Goal: Transaction & Acquisition: Purchase product/service

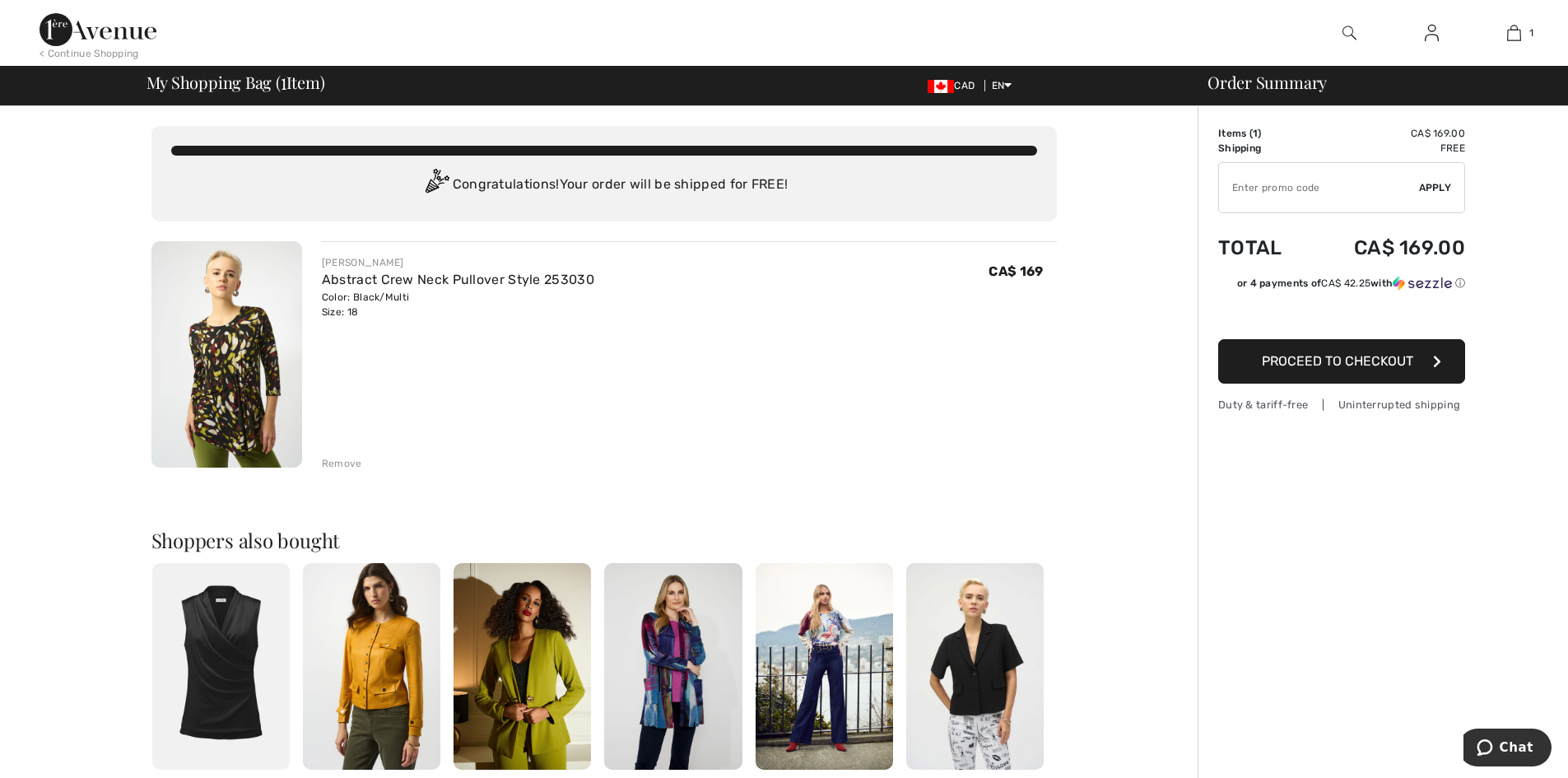
click at [337, 463] on div "Remove" at bounding box center [342, 463] width 41 height 15
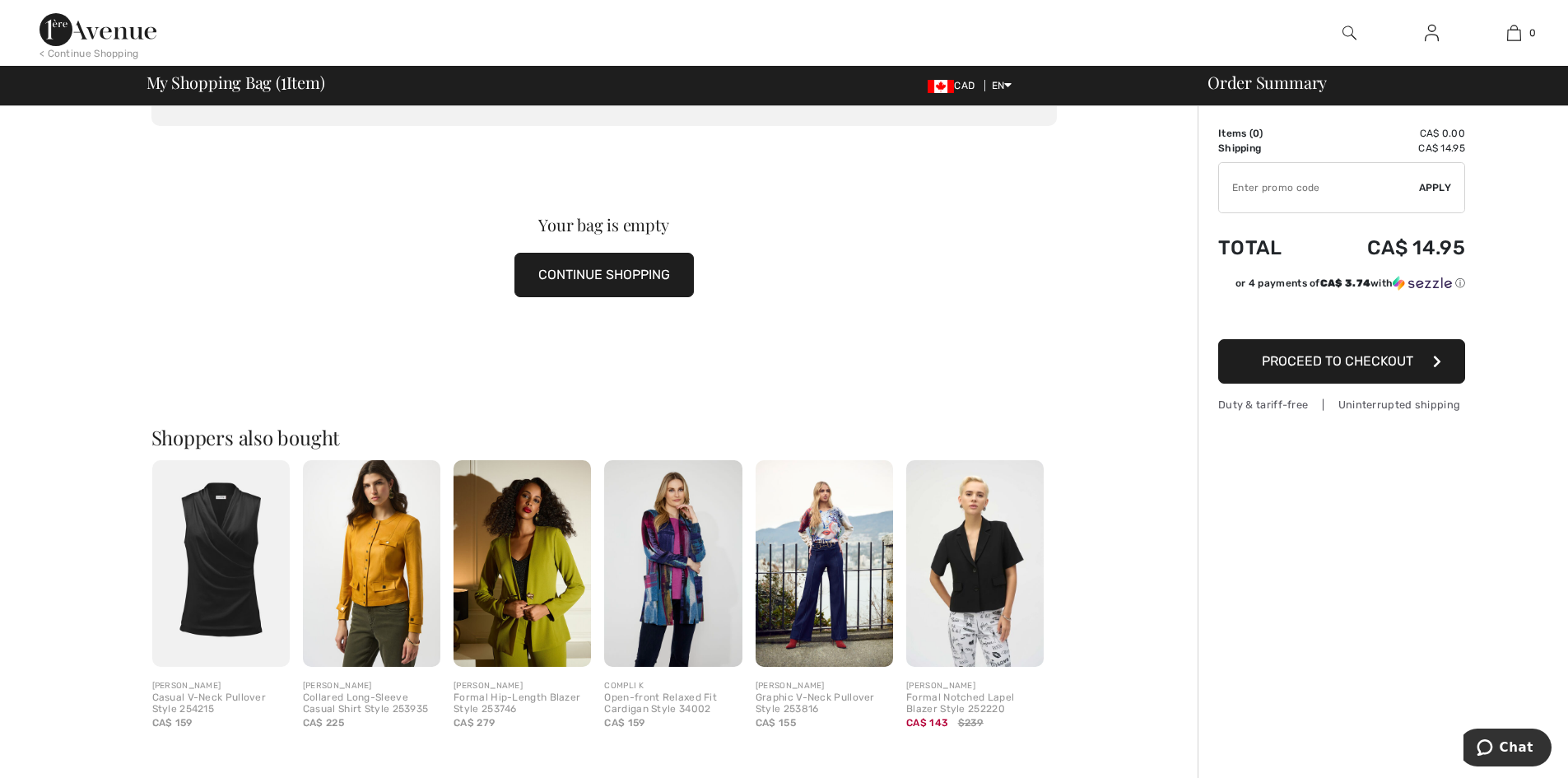
scroll to position [165, 0]
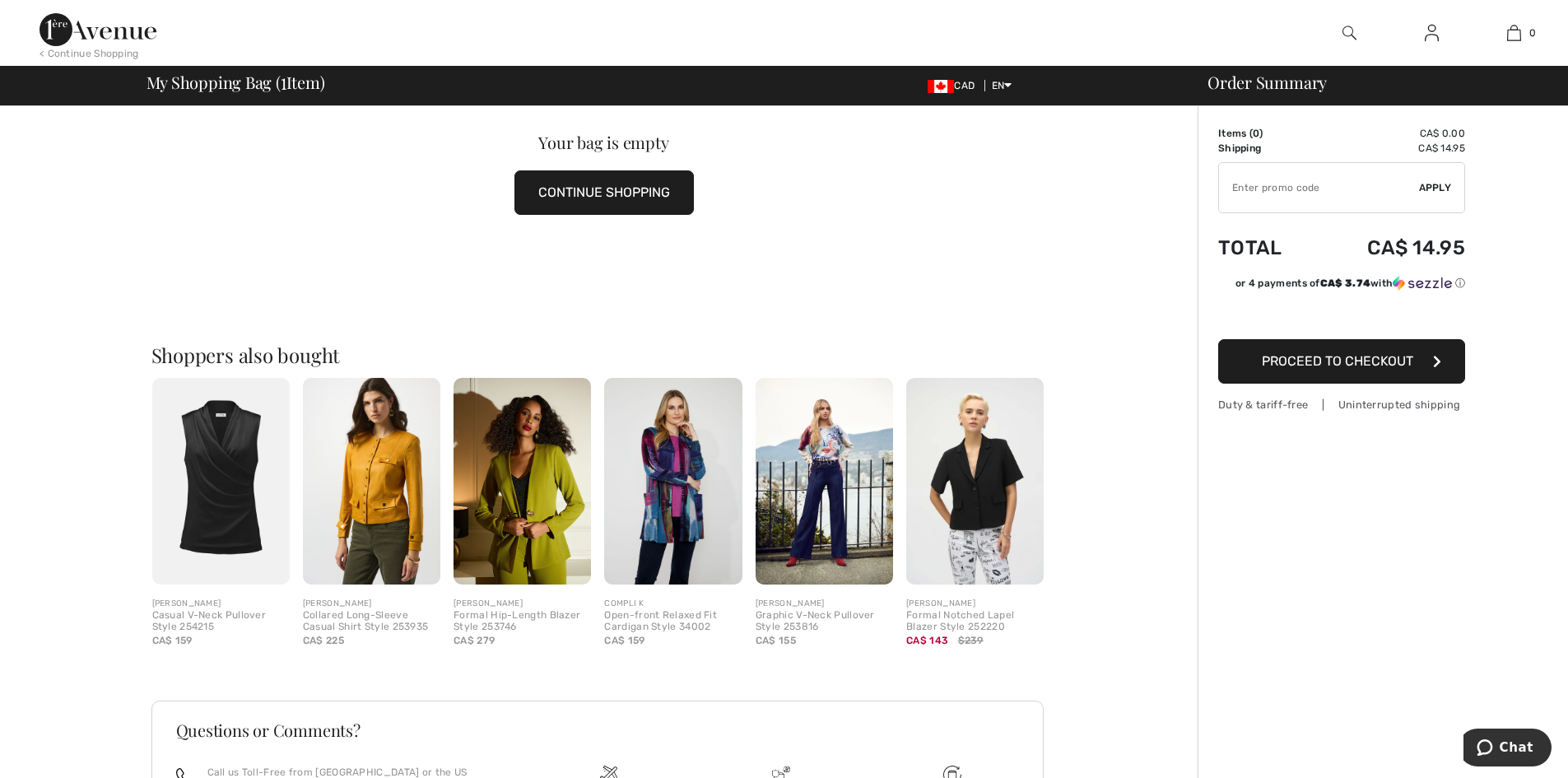
click at [647, 618] on div "Open-front Relaxed Fit Cardigan Style 34002" at bounding box center [673, 621] width 138 height 23
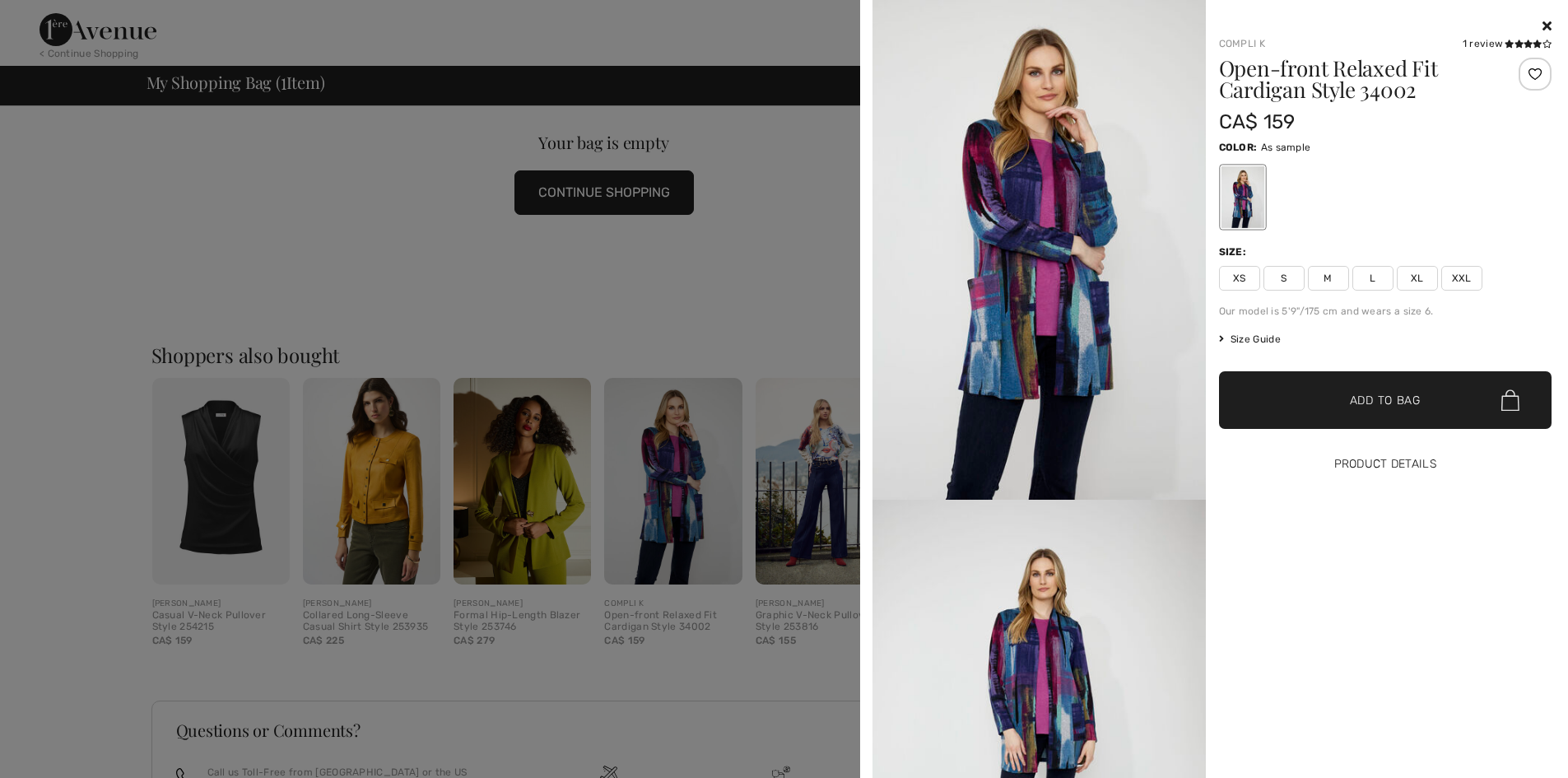
click at [1397, 465] on button "Product Details" at bounding box center [1386, 464] width 333 height 57
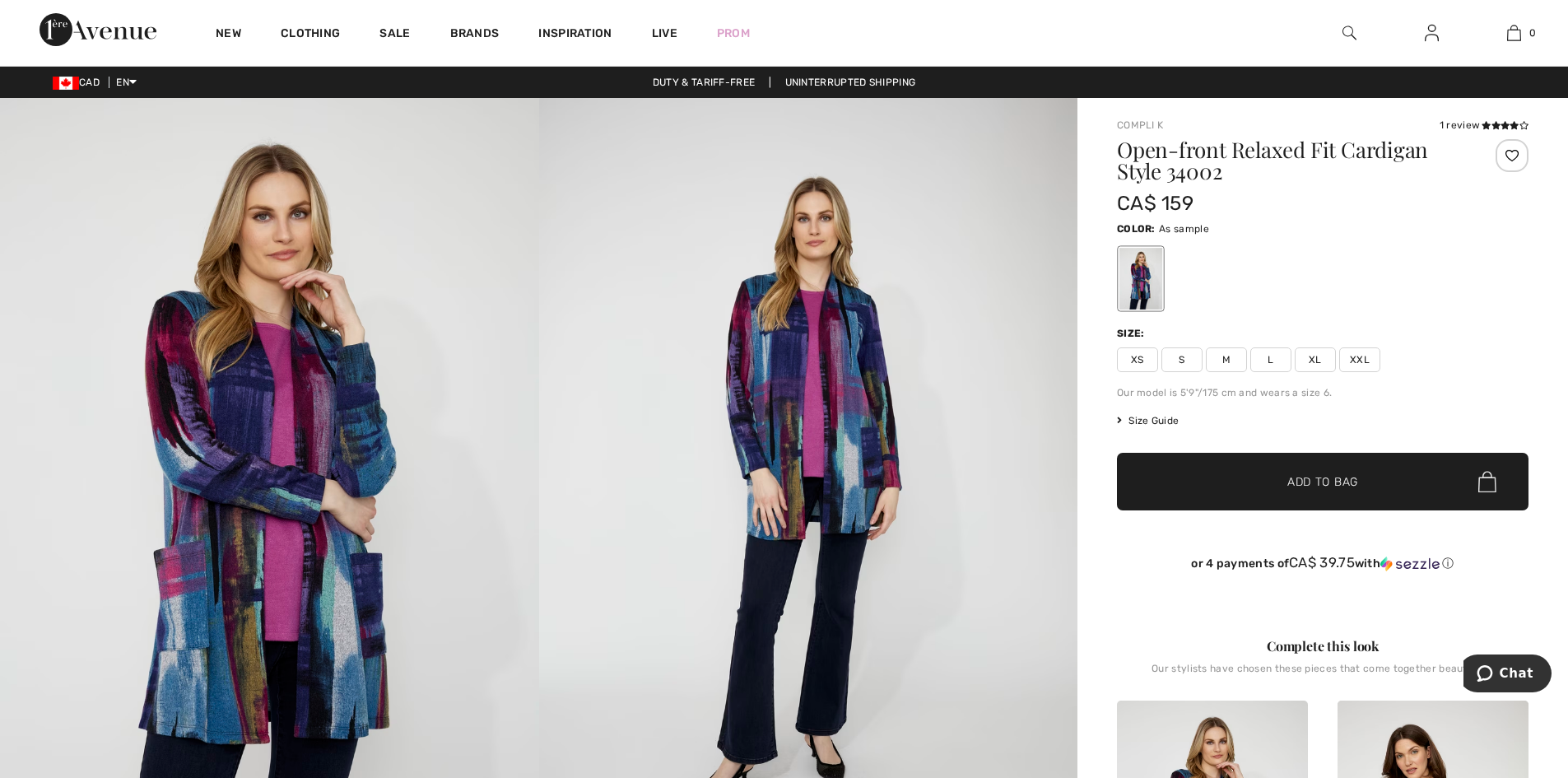
click at [1154, 419] on span "Size Guide" at bounding box center [1147, 421] width 62 height 15
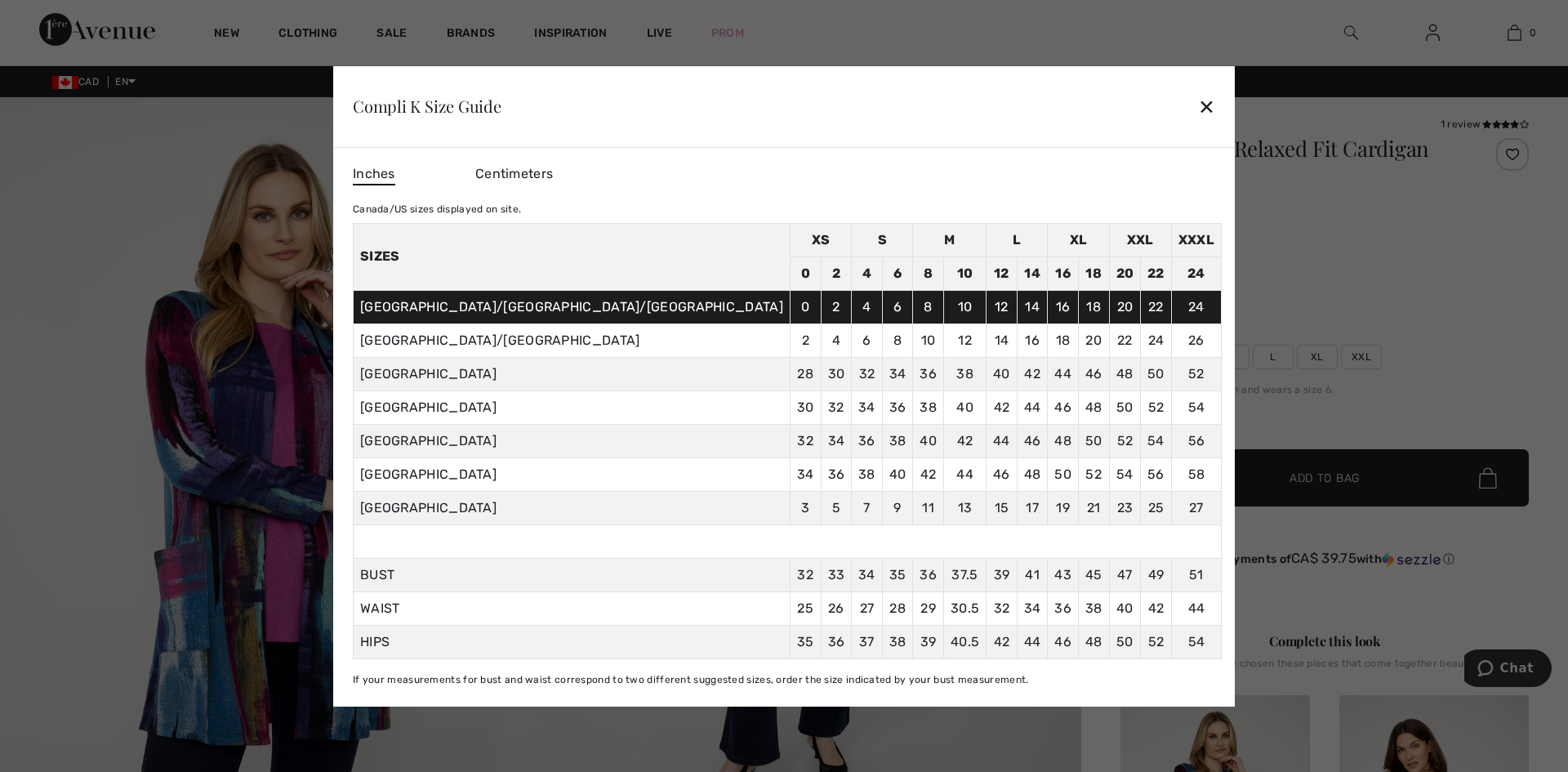
click at [1198, 101] on div "✕" at bounding box center [1206, 106] width 17 height 34
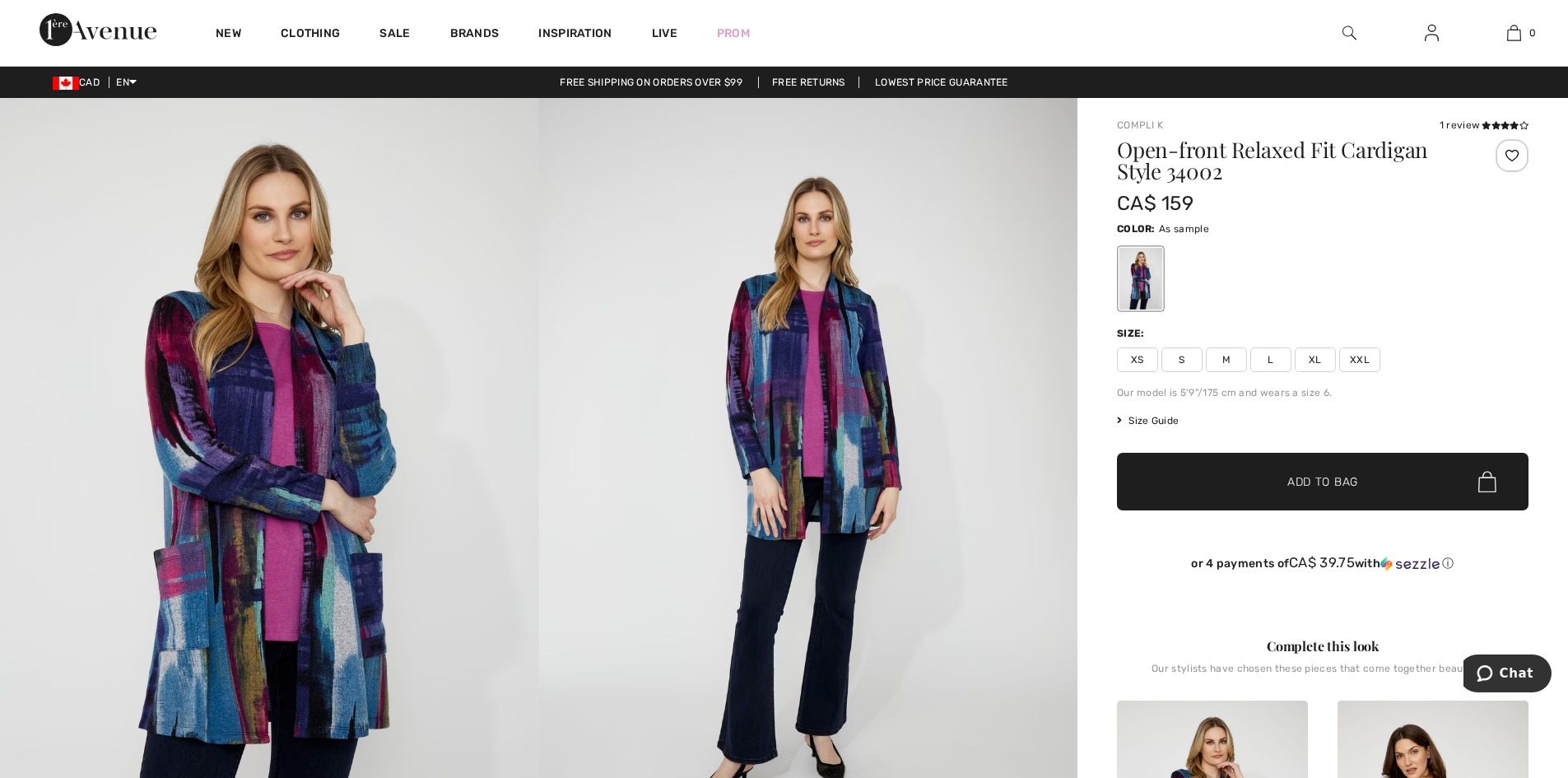
click at [1315, 362] on span "XL" at bounding box center [1315, 359] width 41 height 25
click at [1307, 481] on span "Add to Bag" at bounding box center [1322, 482] width 71 height 18
click at [1347, 33] on img at bounding box center [1349, 32] width 14 height 19
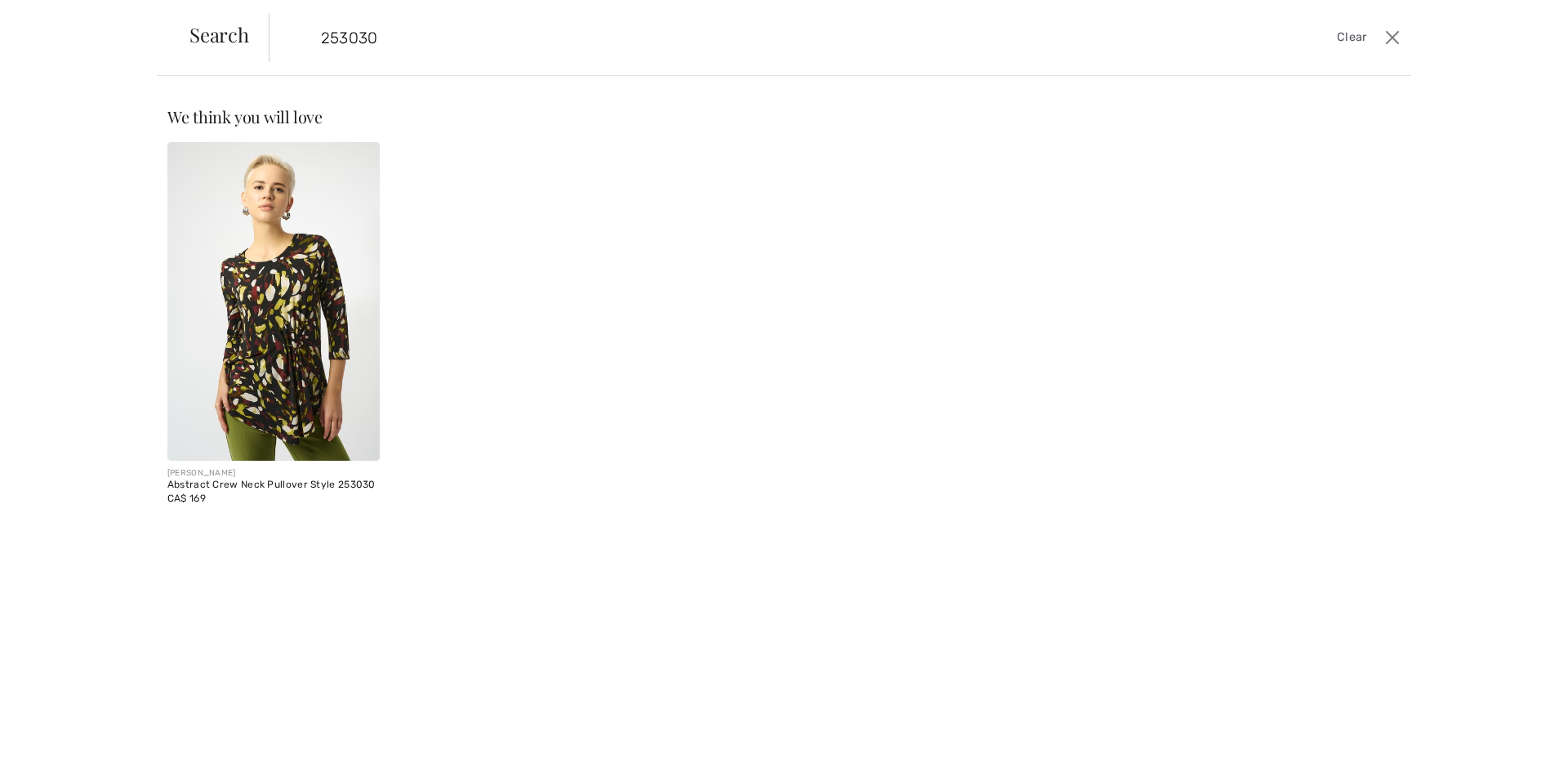
type input "253030"
click at [270, 271] on img at bounding box center [273, 301] width 212 height 319
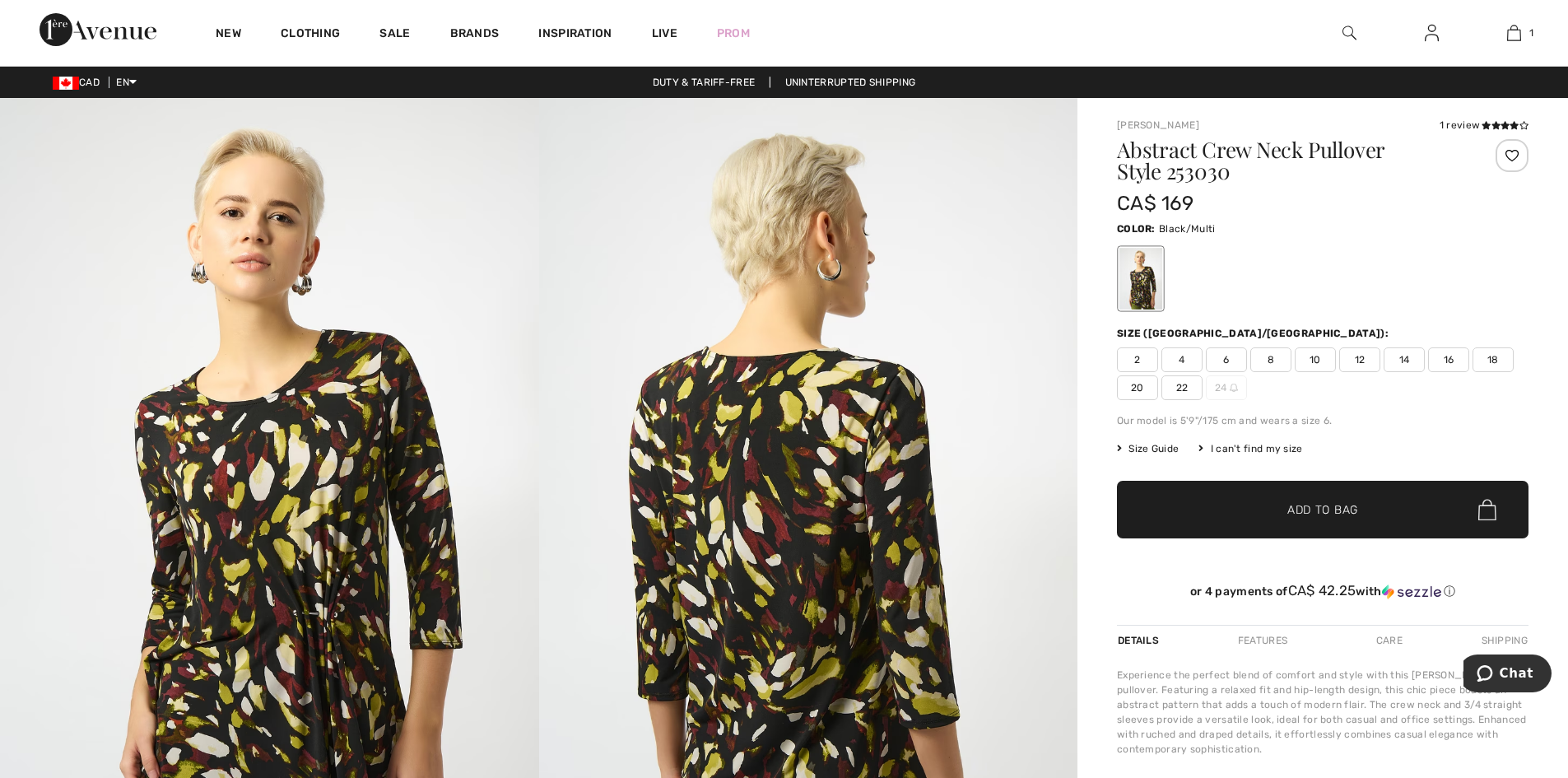
click at [1447, 358] on span "16" at bounding box center [1449, 359] width 41 height 25
click at [1318, 511] on span "Add to Bag" at bounding box center [1322, 510] width 71 height 18
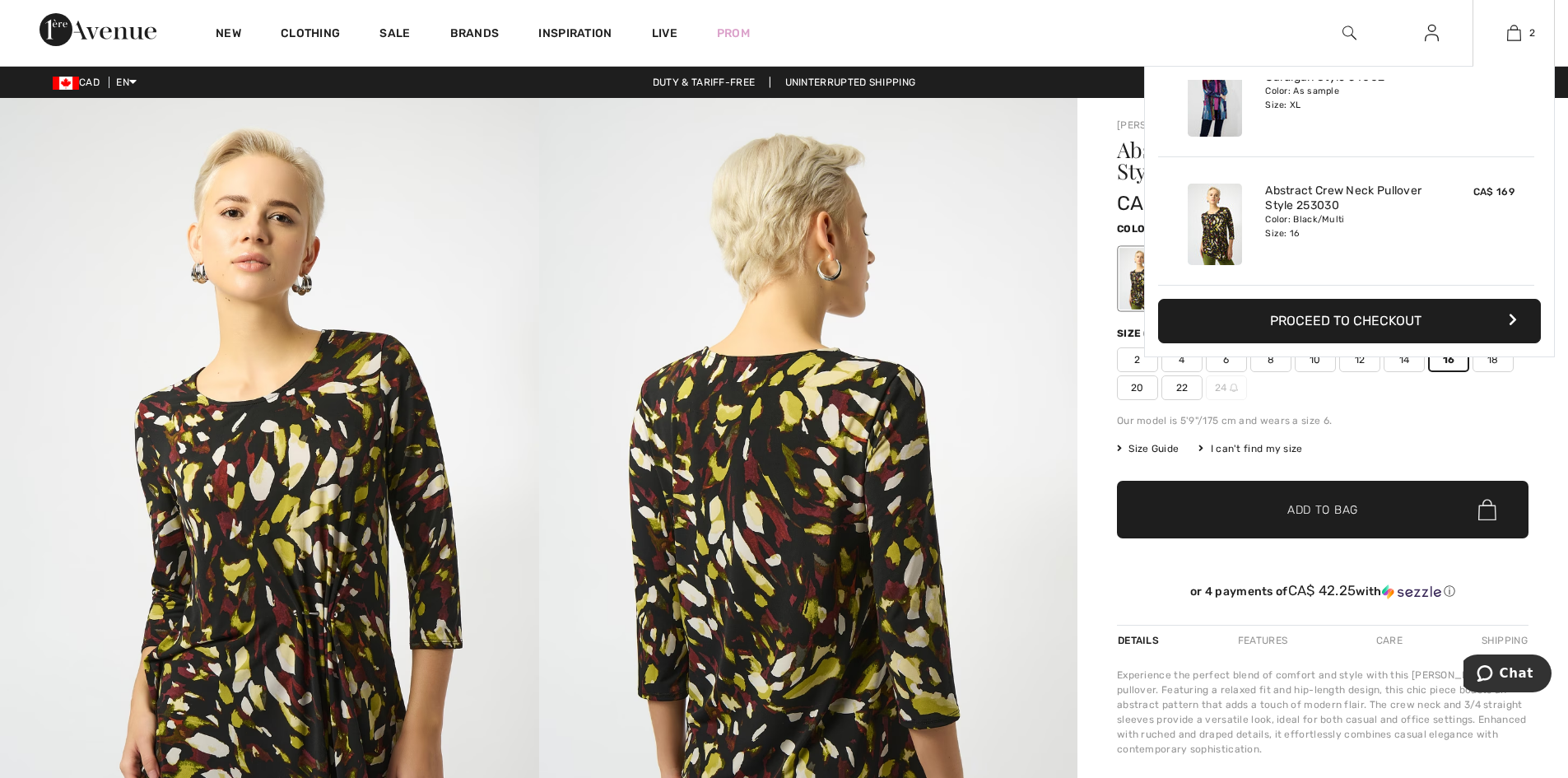
click at [1382, 318] on button "Proceed to Checkout" at bounding box center [1350, 321] width 383 height 44
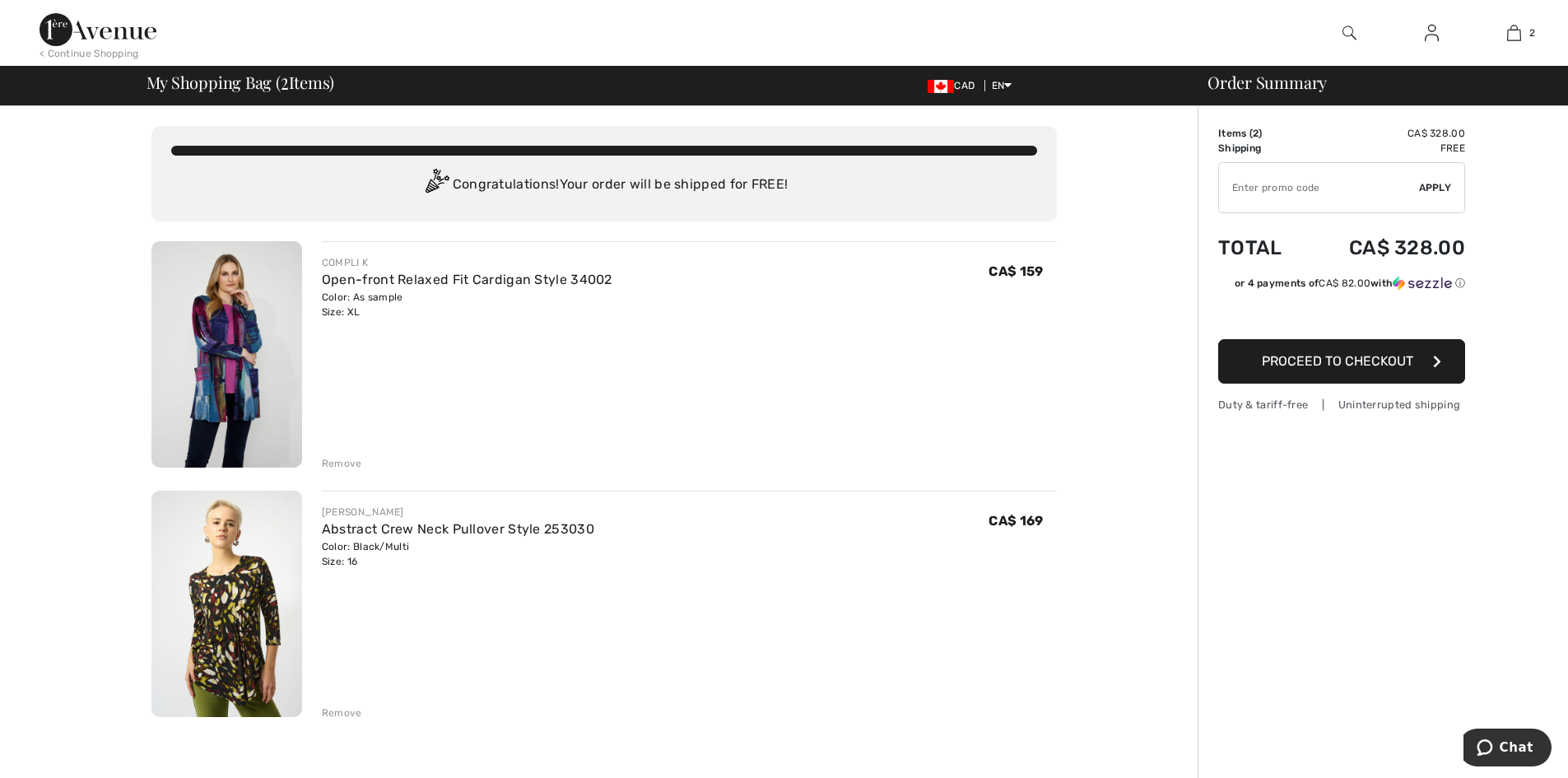
click at [1261, 184] on input "TEXT" at bounding box center [1319, 187] width 200 height 49
type input "NEW15"
click at [1435, 188] on span "Apply" at bounding box center [1436, 188] width 33 height 15
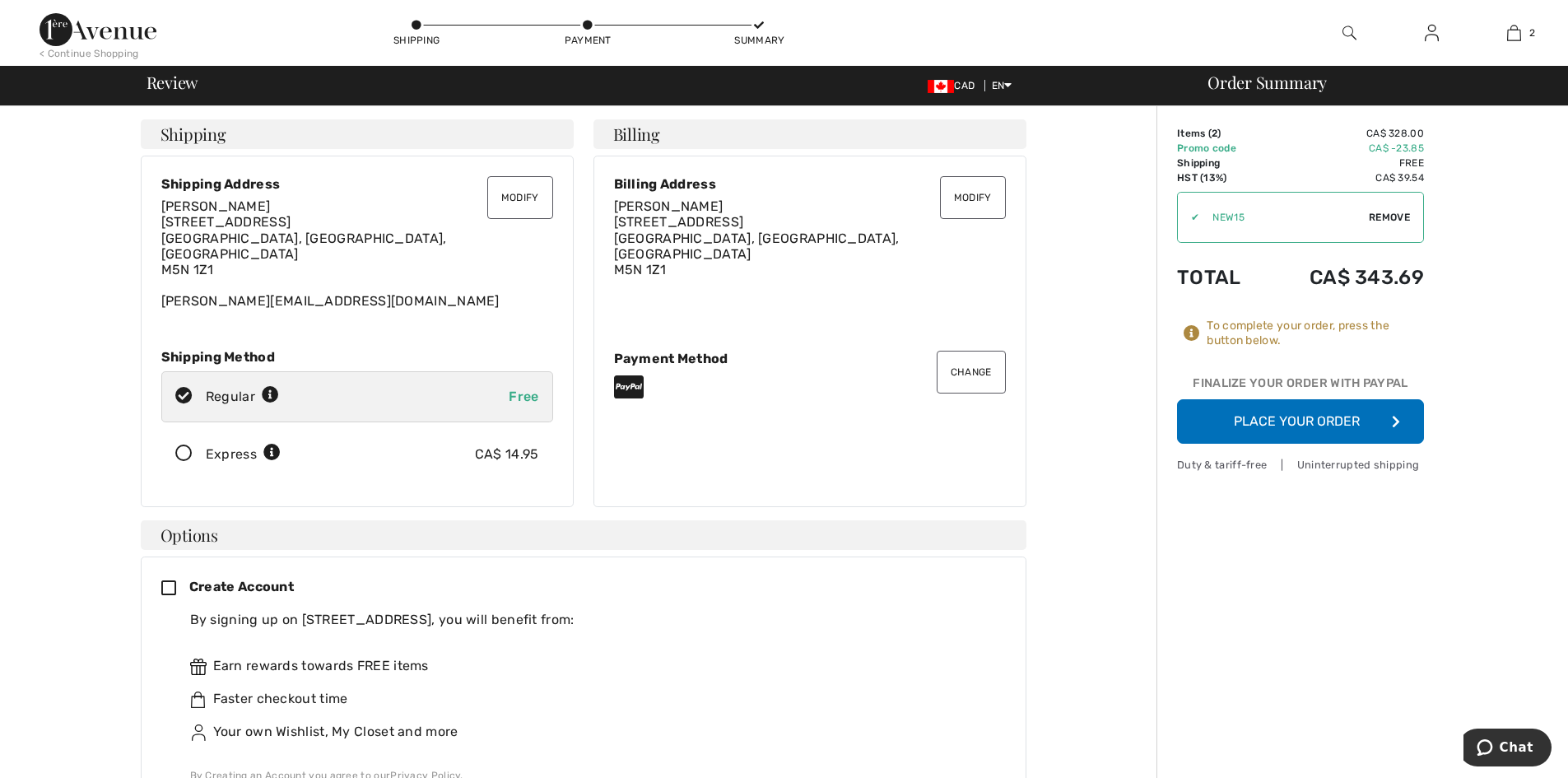
click at [1303, 418] on button "Place Your Order" at bounding box center [1300, 422] width 247 height 44
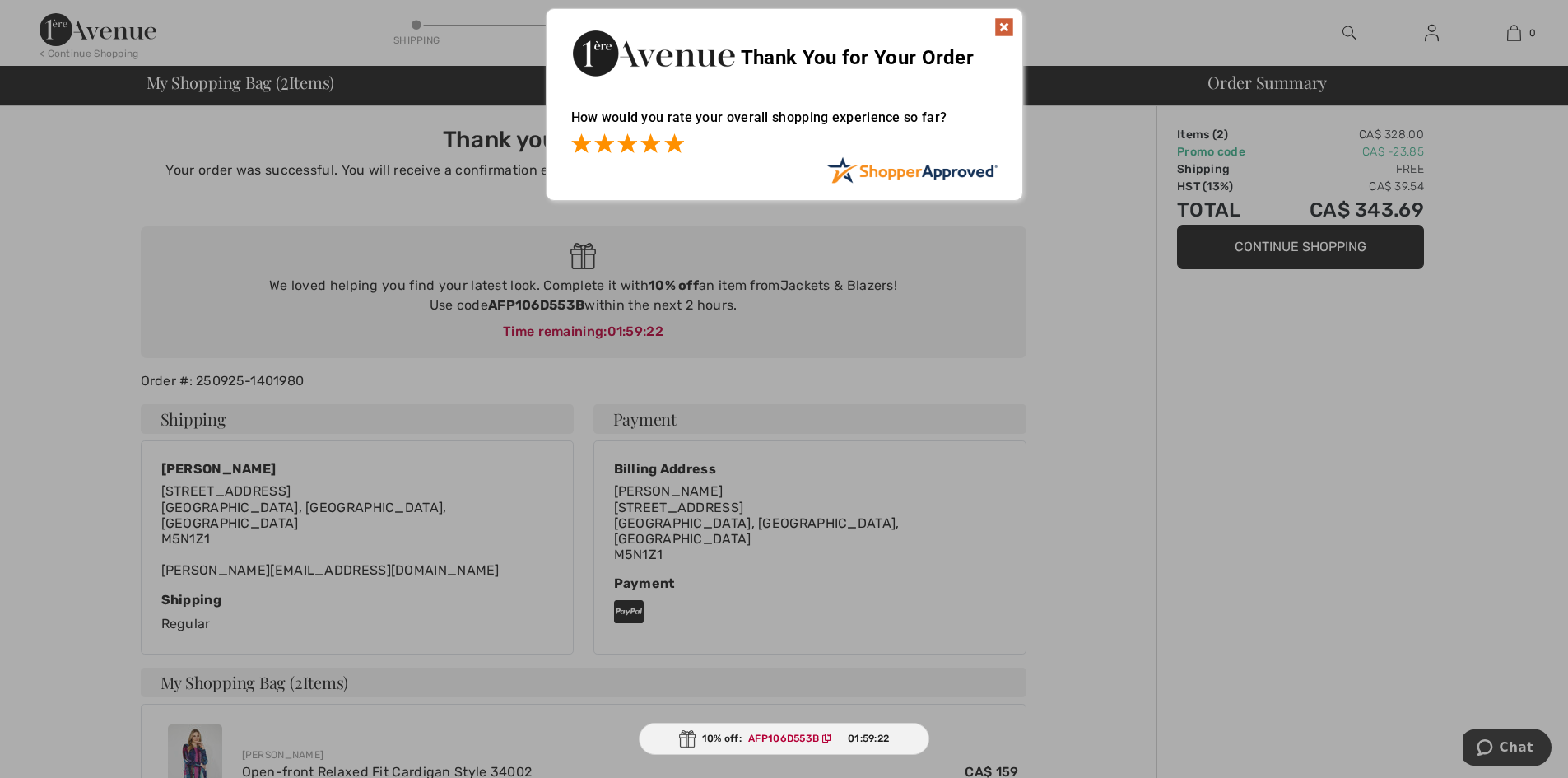
click at [673, 140] on span at bounding box center [673, 142] width 19 height 19
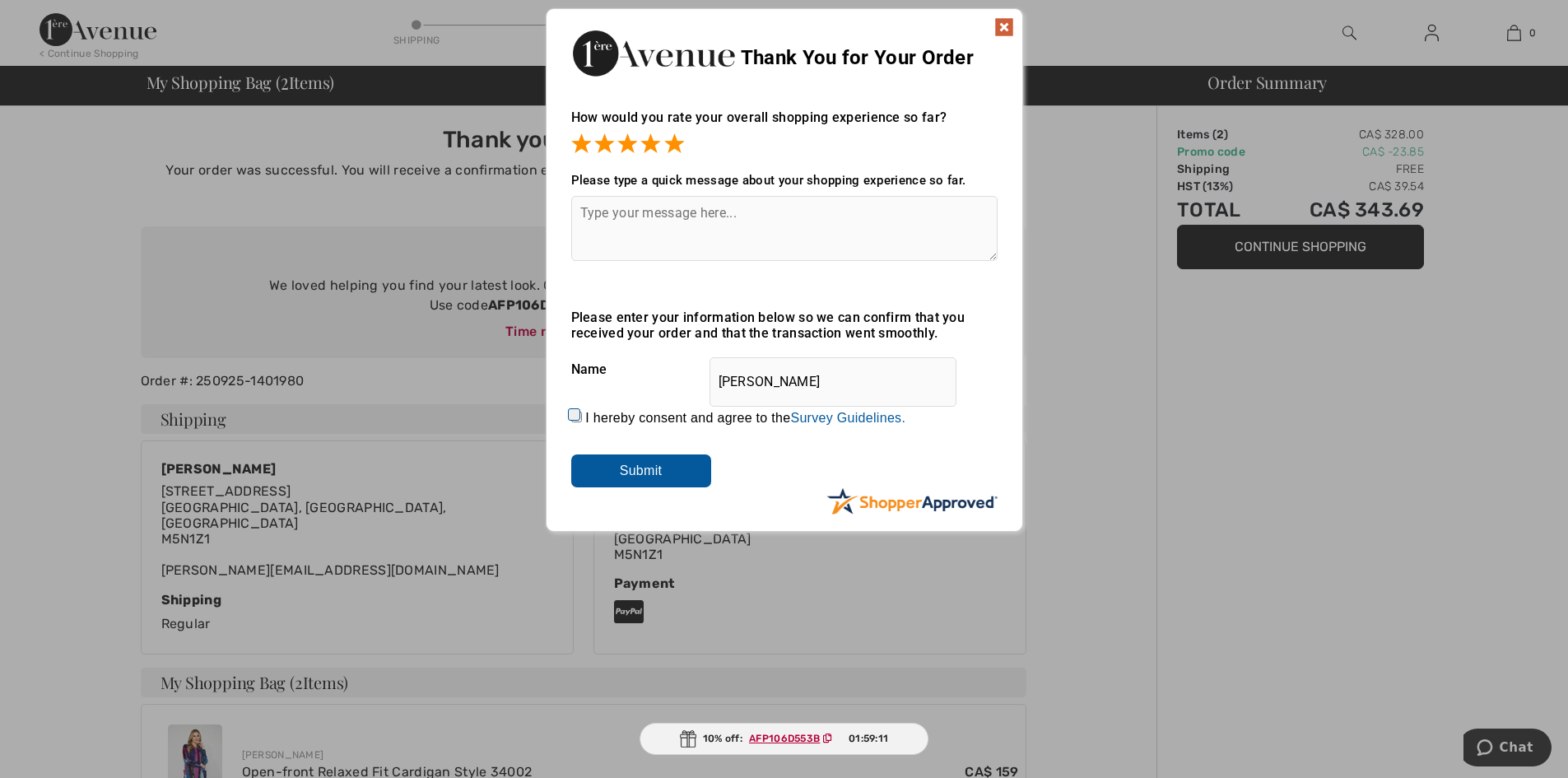
click at [652, 467] on input "Submit" at bounding box center [640, 471] width 140 height 33
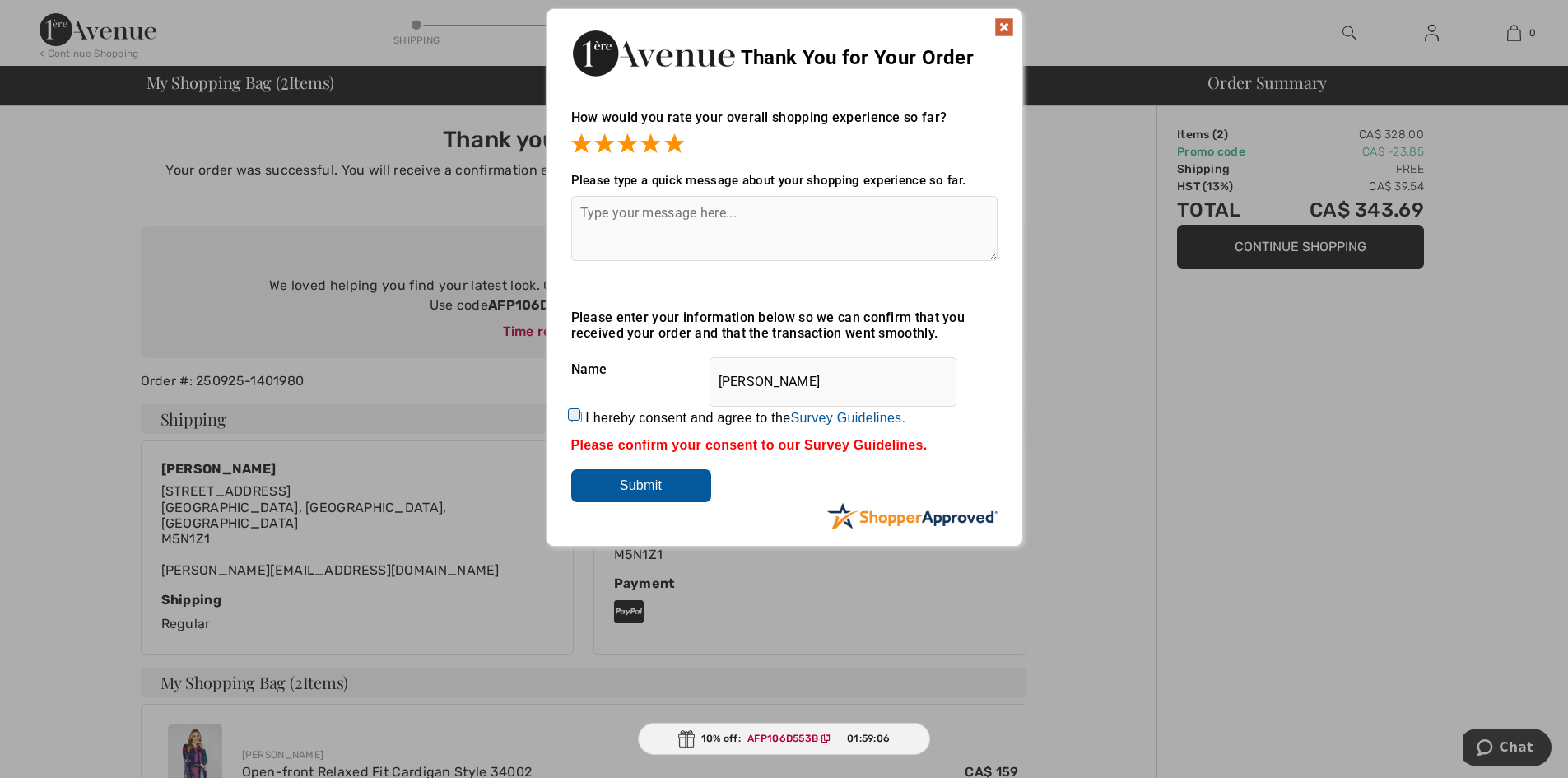
click at [592, 208] on textarea at bounding box center [784, 228] width 426 height 65
type textarea "Easy to order - hope it fits!"
click at [572, 416] on input "I hereby consent and agree to the By submitting a review, you grant permission …" at bounding box center [576, 417] width 11 height 11
checkbox input "true"
click at [629, 489] on input "Submit" at bounding box center [640, 486] width 140 height 33
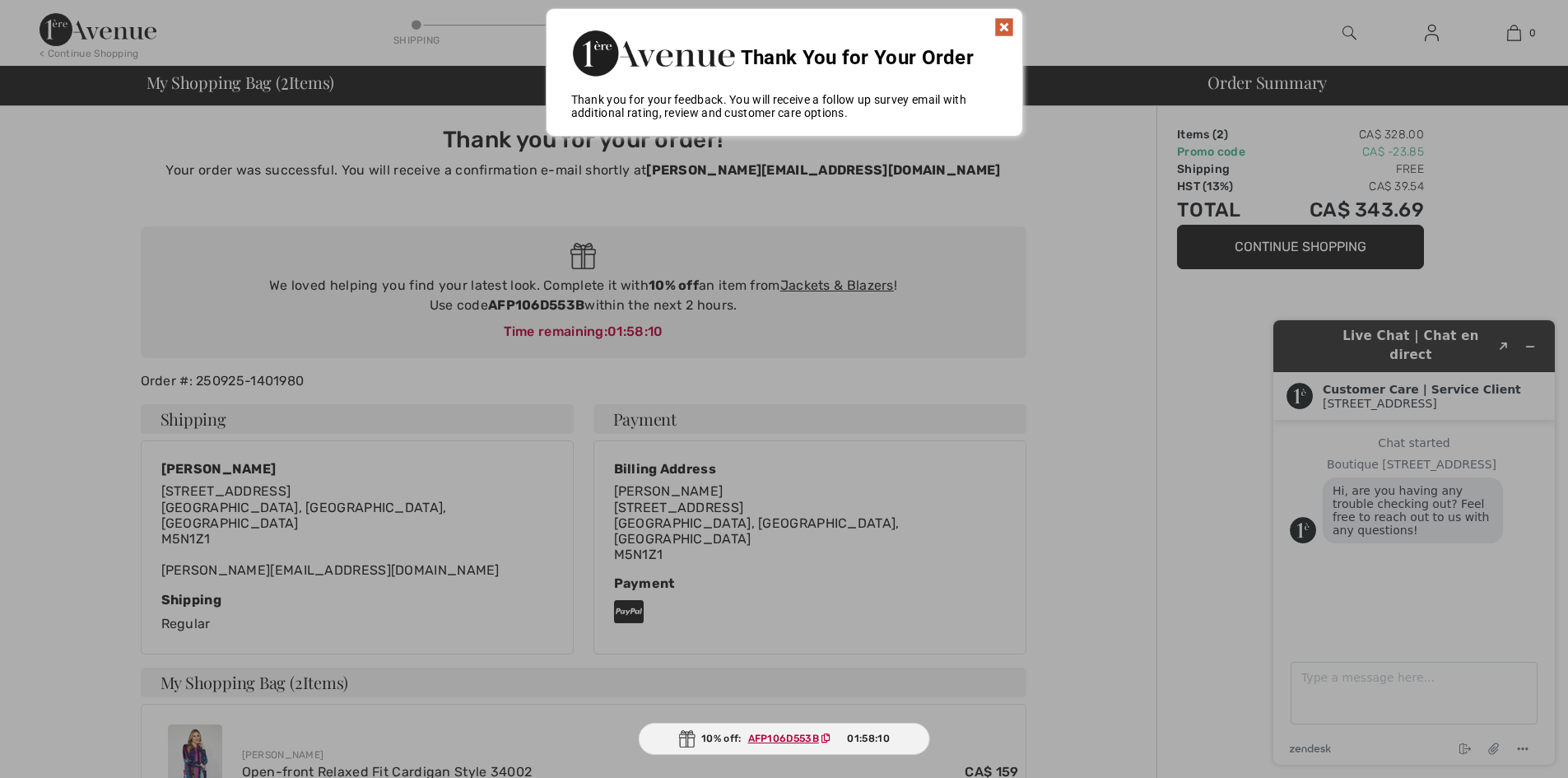
click at [1007, 26] on img at bounding box center [1004, 27] width 19 height 19
